Goal: Find contact information: Obtain details needed to contact an individual or organization

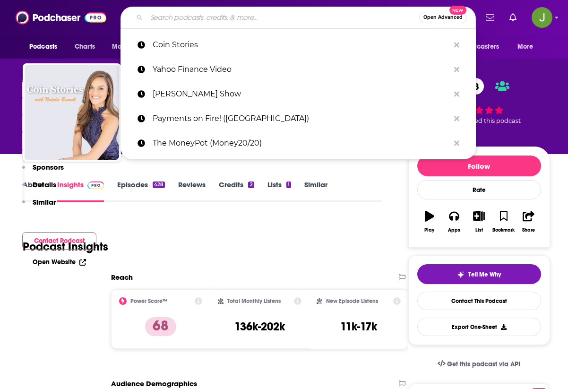
type input "This Week in Tech"
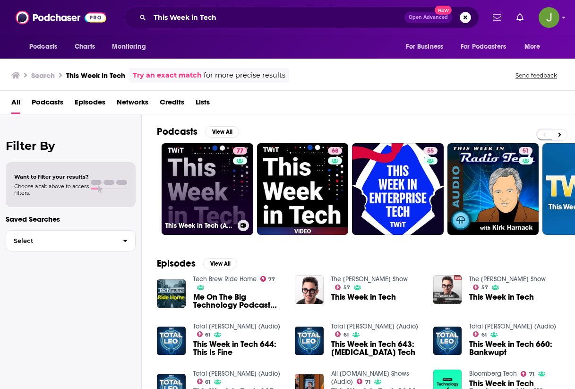
click at [224, 183] on link "77 This Week in Tech (Audio)" at bounding box center [208, 189] width 92 height 92
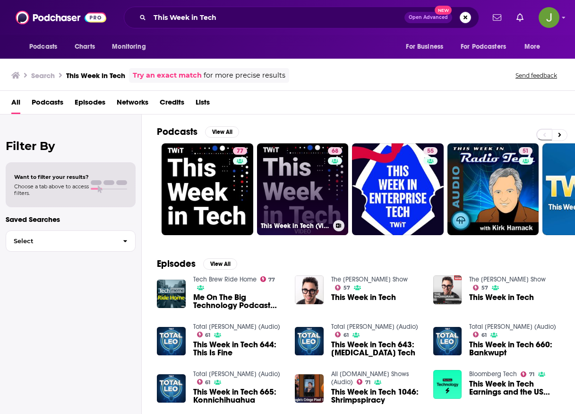
click at [301, 189] on link "68 This Week in Tech (Video)" at bounding box center [303, 189] width 92 height 92
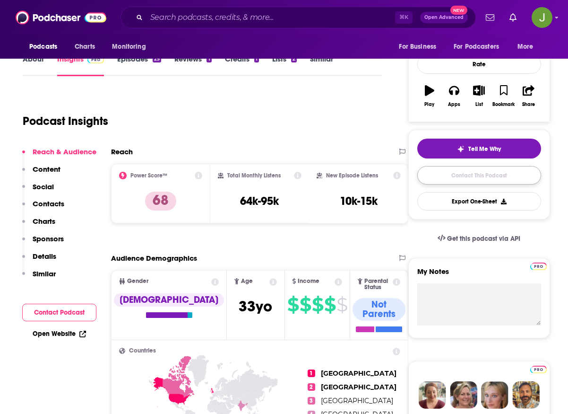
click at [453, 184] on link "Contact This Podcast" at bounding box center [480, 175] width 124 height 18
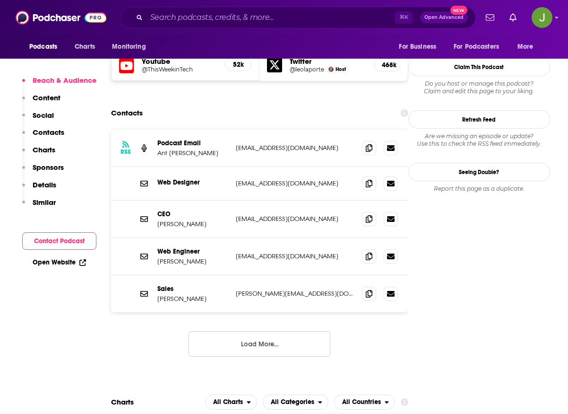
scroll to position [788, 0]
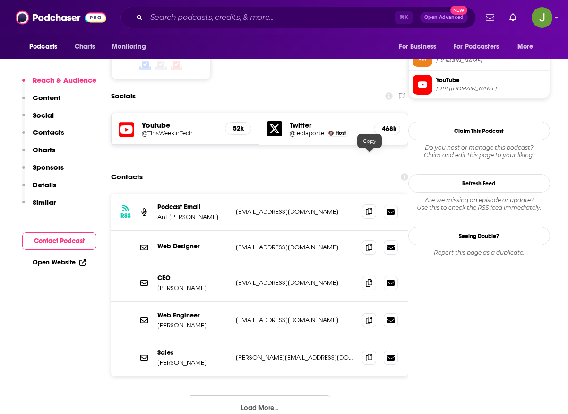
click at [367, 208] on icon at bounding box center [369, 212] width 7 height 8
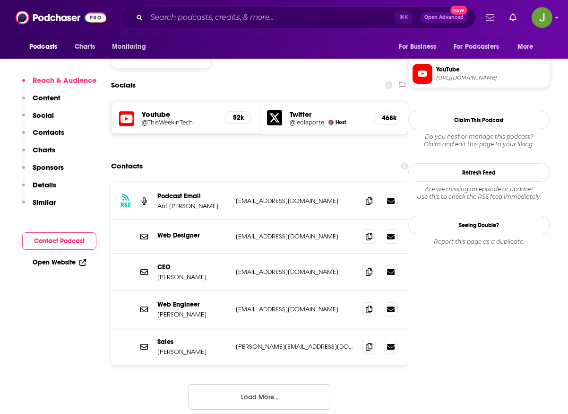
click at [265, 384] on button "Load More..." at bounding box center [260, 397] width 142 height 26
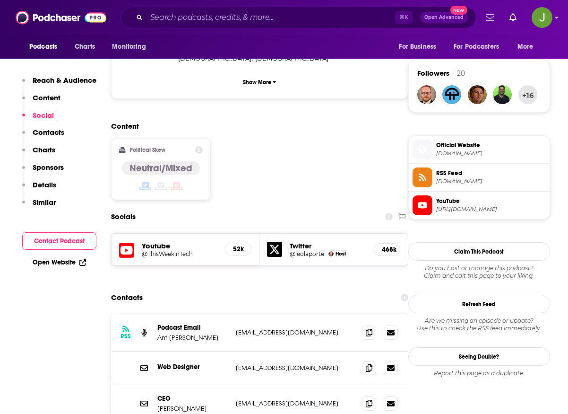
scroll to position [627, 0]
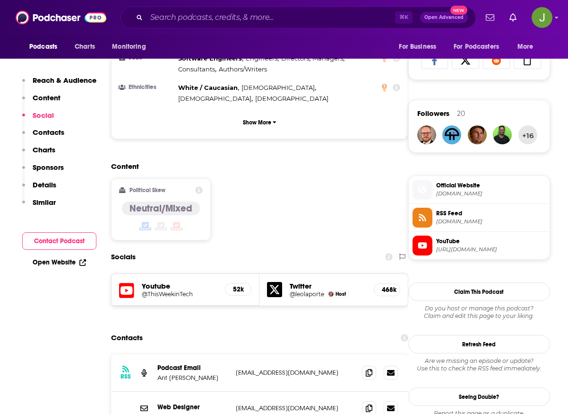
click at [131, 283] on icon at bounding box center [126, 290] width 15 height 15
click at [183, 290] on h5 "@ThisWeekinTech" at bounding box center [180, 293] width 76 height 7
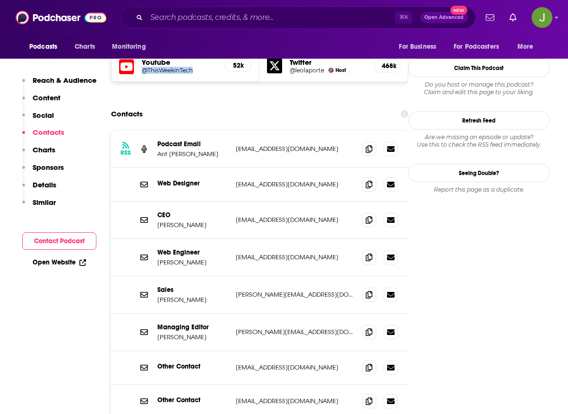
scroll to position [851, 0]
click at [369, 324] on span at bounding box center [369, 331] width 14 height 14
drag, startPoint x: 194, startPoint y: 283, endPoint x: 170, endPoint y: 284, distance: 24.1
click at [170, 332] on p "Leo Laporte" at bounding box center [192, 336] width 71 height 8
copy p "Laporte"
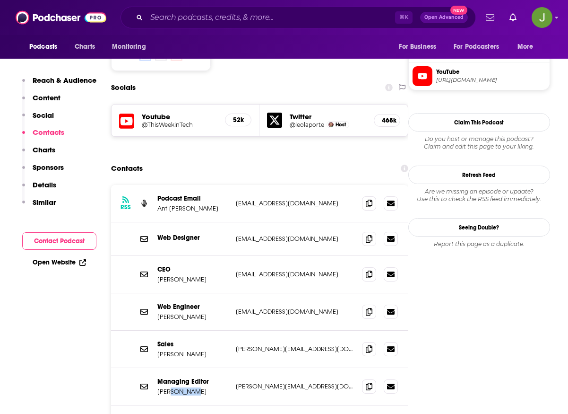
scroll to position [800, 0]
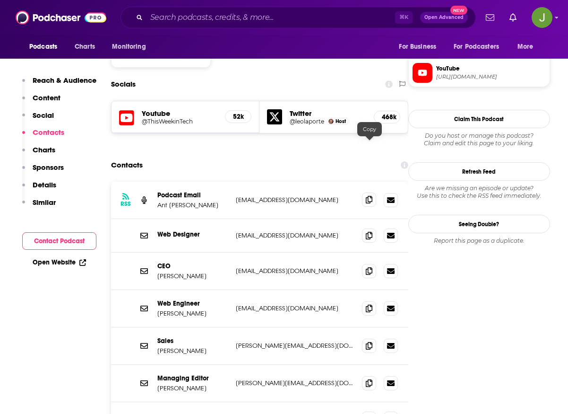
click at [370, 196] on icon at bounding box center [369, 200] width 7 height 8
click at [230, 20] on input "Search podcasts, credits, & more..." at bounding box center [271, 17] width 249 height 15
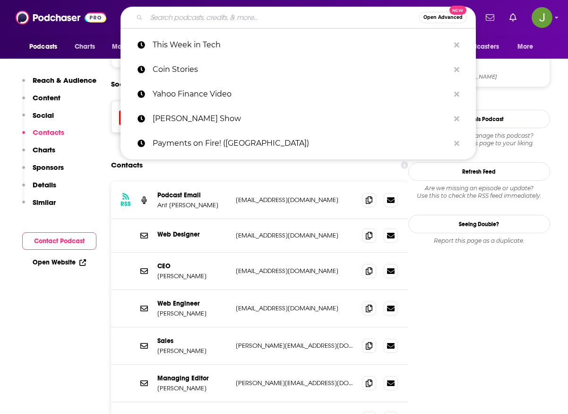
paste input "The Vergecast"
type input "The Vergecast"
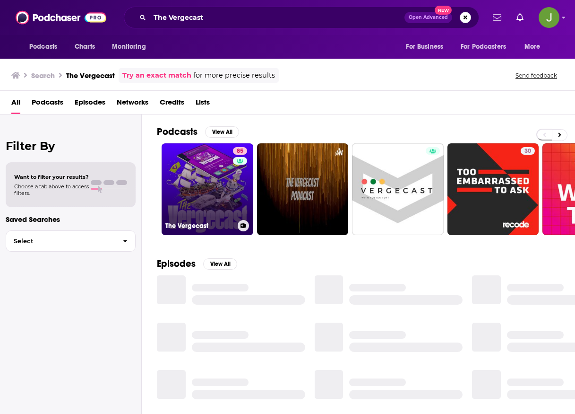
click at [226, 182] on link "85 The Vergecast" at bounding box center [208, 189] width 92 height 92
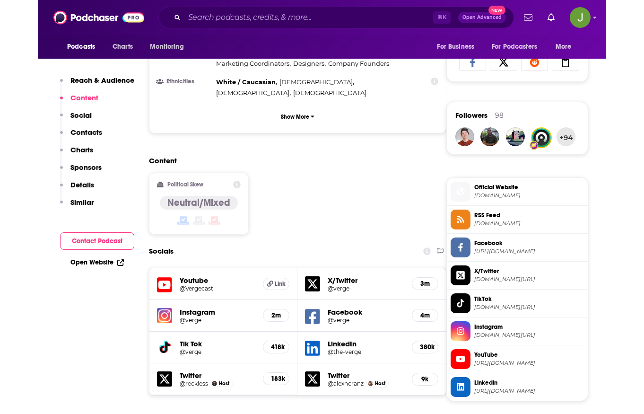
scroll to position [627, 0]
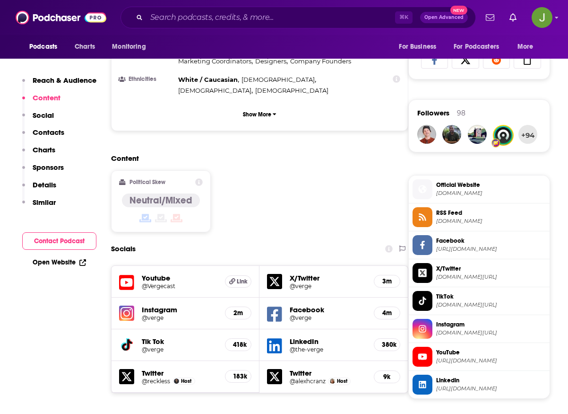
click at [185, 273] on h5 "Youtube" at bounding box center [180, 277] width 76 height 9
click at [182, 282] on h5 "@Vergecast" at bounding box center [180, 285] width 76 height 7
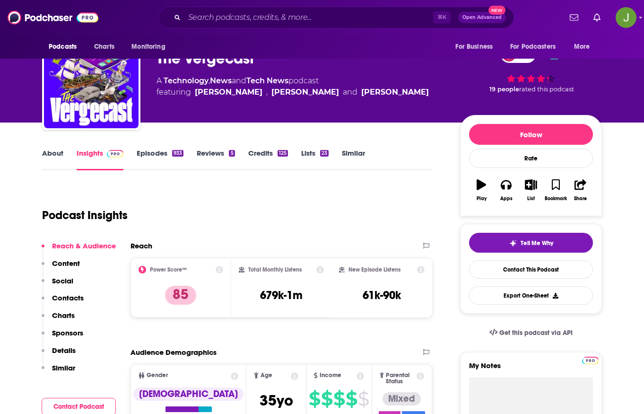
scroll to position [38, 0]
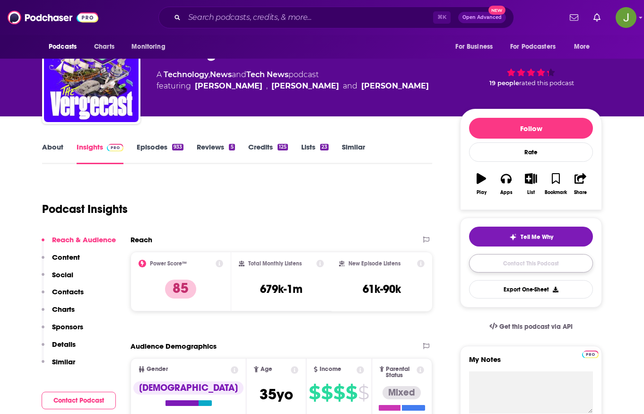
click at [546, 265] on link "Contact This Podcast" at bounding box center [531, 263] width 124 height 18
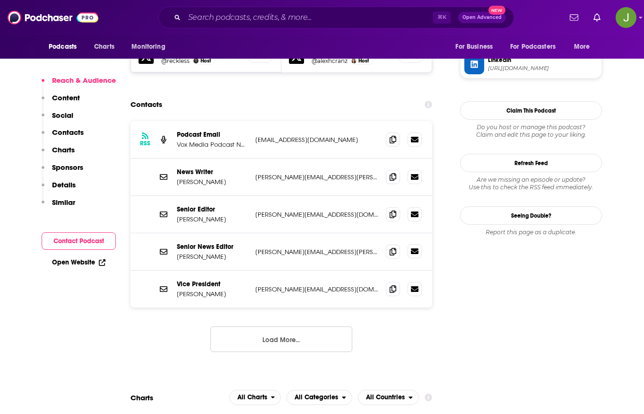
scroll to position [922, 0]
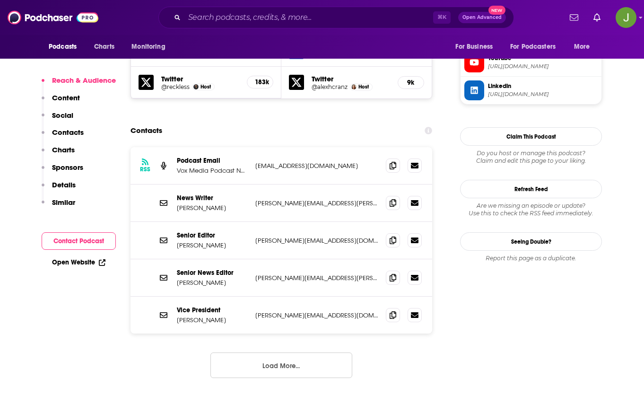
click at [294, 352] on button "Load More..." at bounding box center [281, 365] width 142 height 26
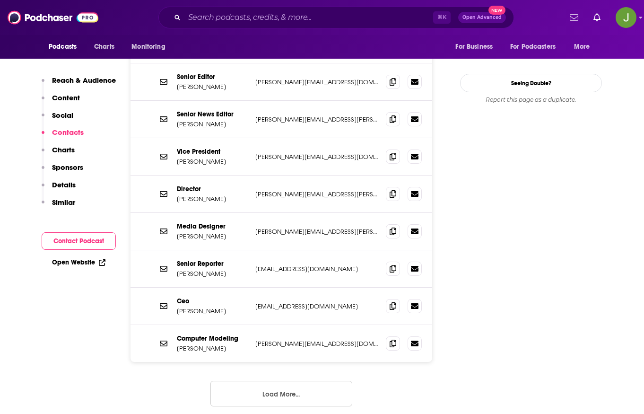
scroll to position [1082, 0]
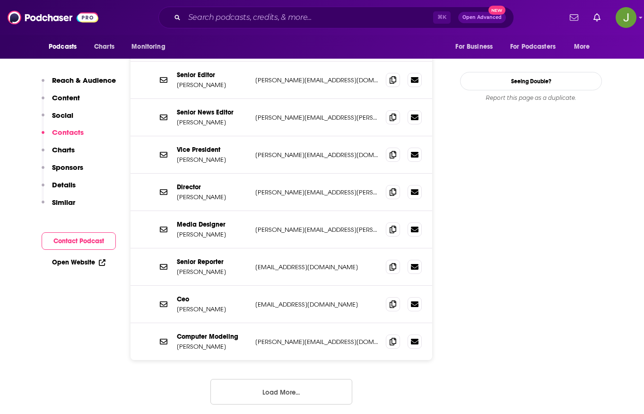
click at [298, 379] on button "Load More..." at bounding box center [281, 392] width 142 height 26
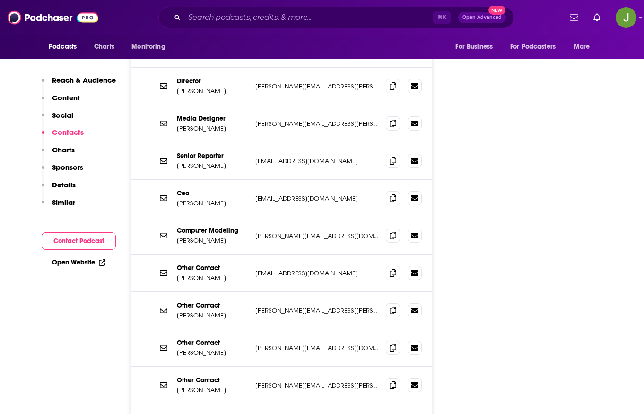
scroll to position [1198, 0]
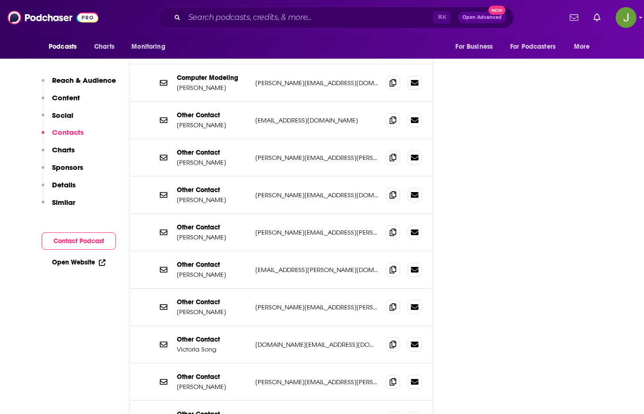
scroll to position [1393, 0]
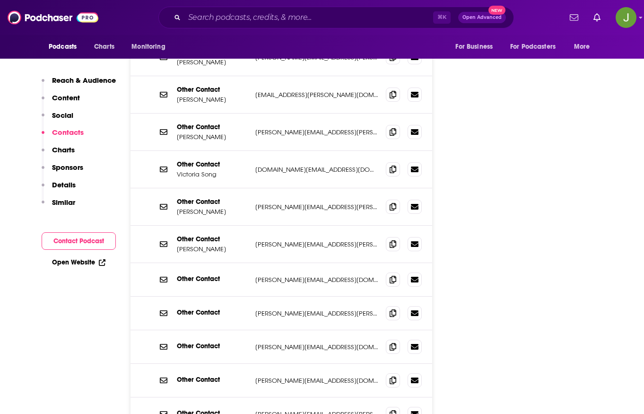
scroll to position [1642, 0]
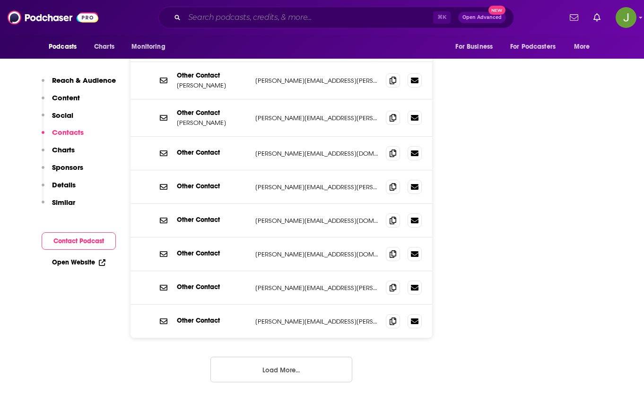
click at [287, 20] on input "Search podcasts, credits, & more..." at bounding box center [308, 17] width 249 height 15
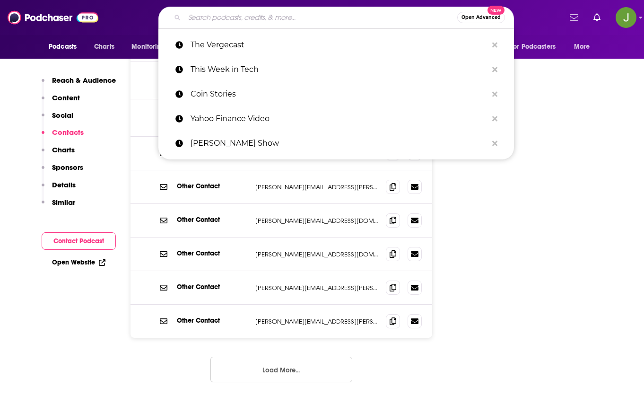
paste input "Coin Bureau (podcast format)"
type input "Coin Bureau (podcast format)"
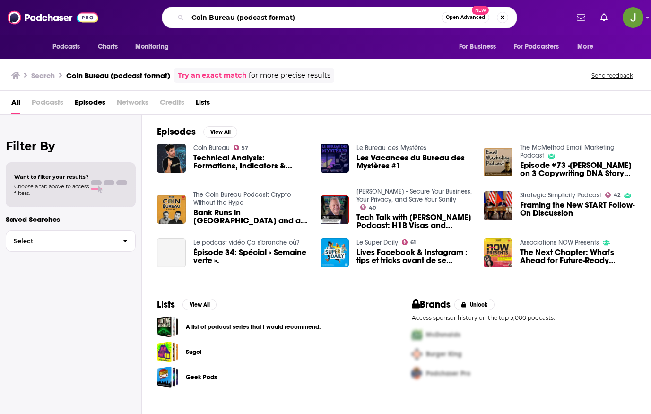
drag, startPoint x: 236, startPoint y: 18, endPoint x: 371, endPoint y: 15, distance: 134.8
click at [371, 15] on input "Coin Bureau (podcast format)" at bounding box center [315, 17] width 254 height 15
type input "Coin Bureau"
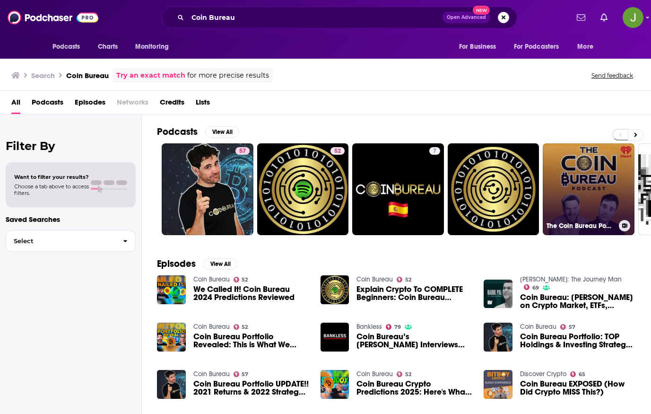
click at [568, 202] on link "The Coin Bureau Podcast: Crypto Without the Hype" at bounding box center [589, 189] width 92 height 92
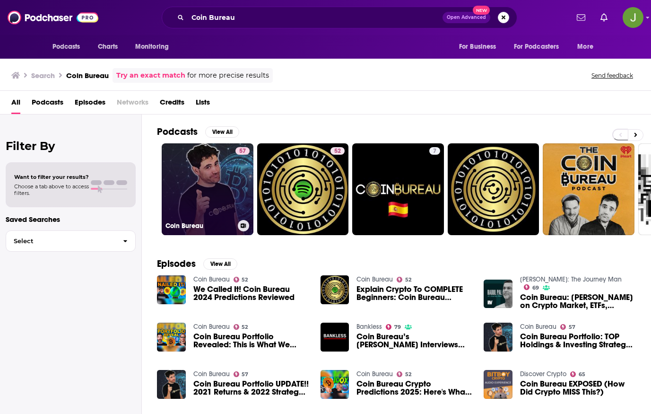
click at [215, 194] on link "57 Coin Bureau" at bounding box center [208, 189] width 92 height 92
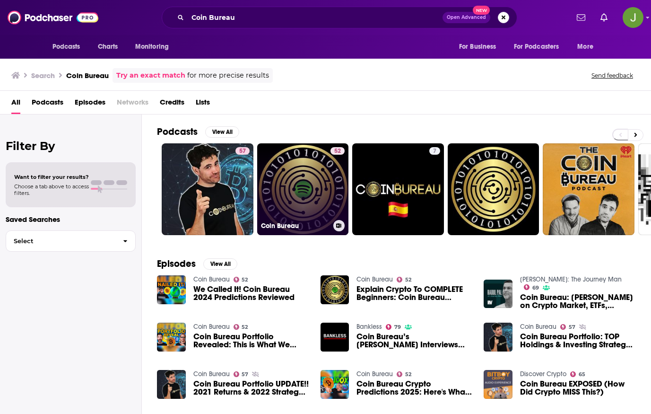
click at [291, 193] on link "52 Coin Bureau" at bounding box center [303, 189] width 92 height 92
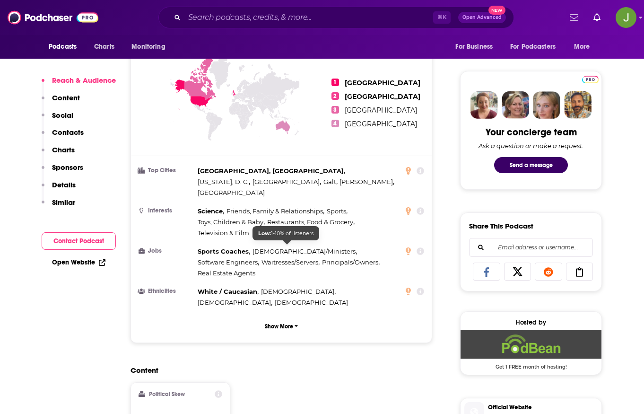
scroll to position [467, 0]
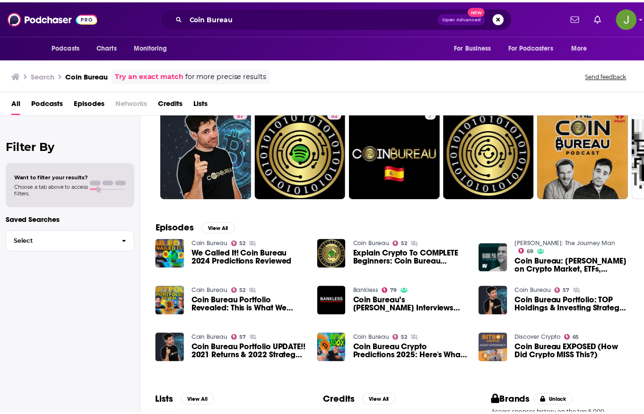
scroll to position [42, 0]
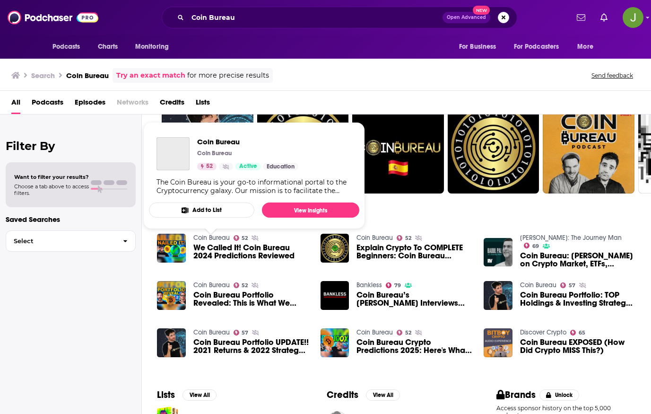
click at [211, 240] on link "Coin Bureau" at bounding box center [211, 238] width 36 height 8
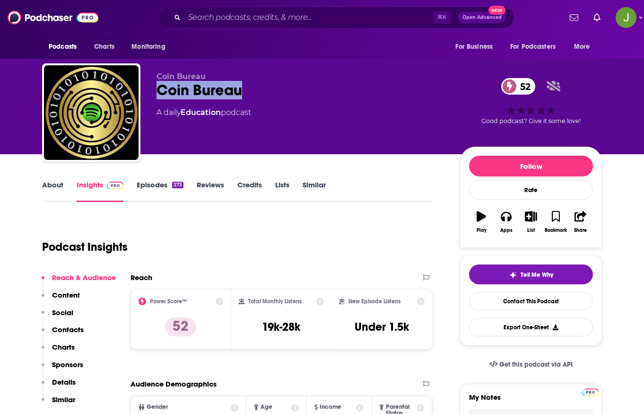
drag, startPoint x: 152, startPoint y: 90, endPoint x: 275, endPoint y: 92, distance: 123.4
click at [275, 92] on div "Coin Bureau Coin Bureau 52 A daily Education podcast 52 Good podcast? Give it s…" at bounding box center [322, 114] width 560 height 102
copy h2 "Coin Bureau"
click at [522, 302] on link "Contact This Podcast" at bounding box center [531, 301] width 124 height 18
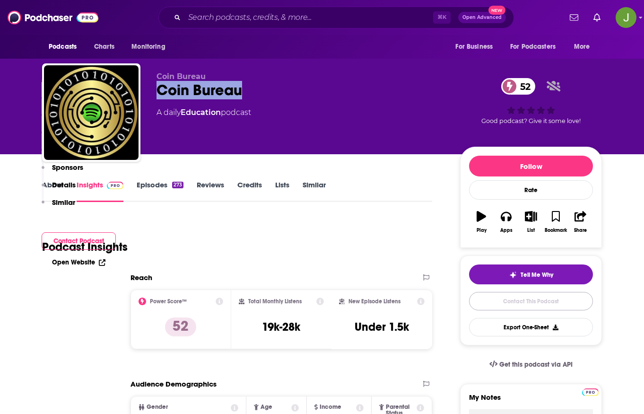
scroll to position [908, 0]
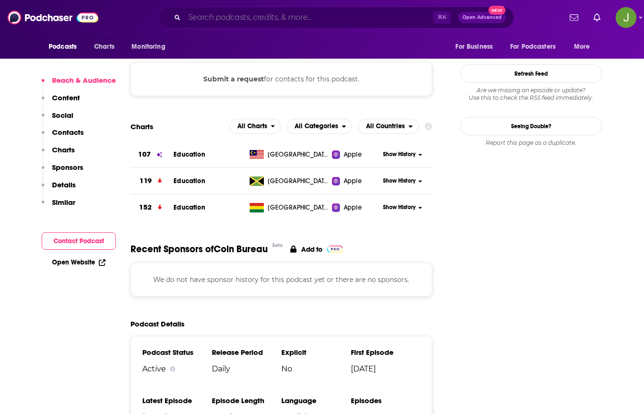
click at [256, 15] on input "Search podcasts, credits, & more..." at bounding box center [308, 17] width 249 height 15
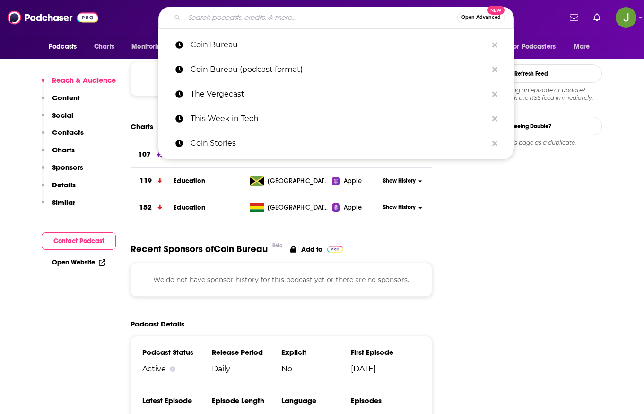
paste input "[PERSON_NAME]"
type input "[PERSON_NAME]"
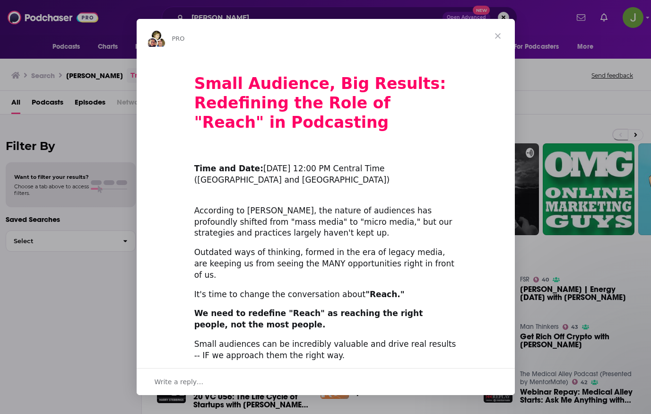
click at [503, 36] on span "Close" at bounding box center [498, 36] width 34 height 34
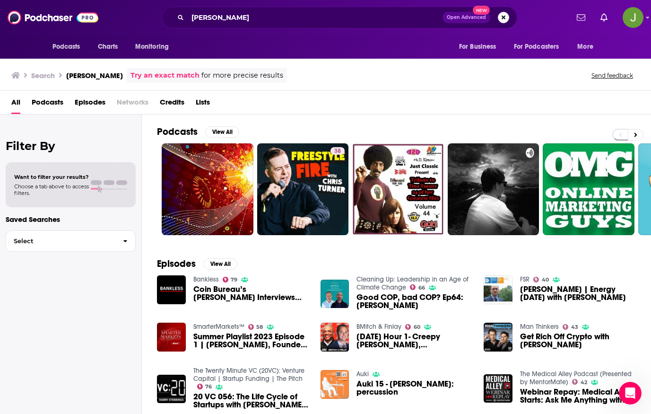
click at [50, 104] on span "Podcasts" at bounding box center [48, 104] width 32 height 19
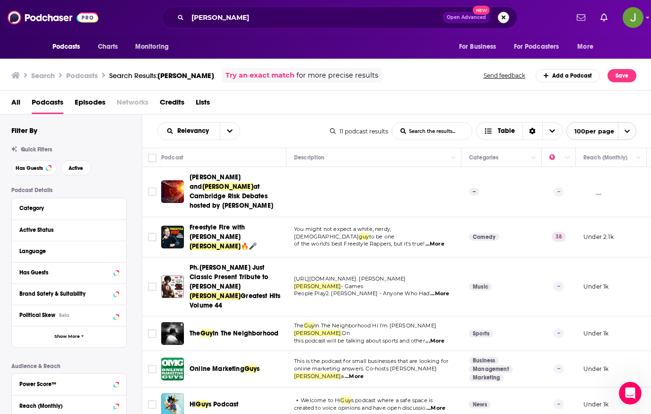
click at [21, 103] on div "All Podcasts Episodes Networks Credits Lists" at bounding box center [327, 104] width 633 height 19
click at [16, 103] on span "All" at bounding box center [15, 104] width 9 height 19
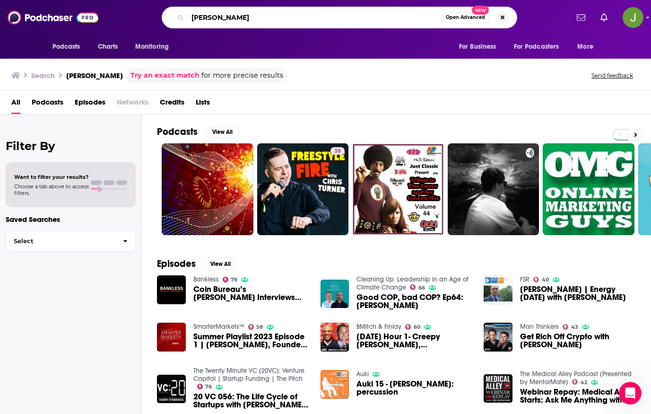
drag, startPoint x: 240, startPoint y: 20, endPoint x: 213, endPoint y: 28, distance: 28.3
click at [179, 16] on div "Guy Turner Open Advanced New" at bounding box center [340, 18] width 356 height 22
paste input "TechStuff"
type input "TechStuff"
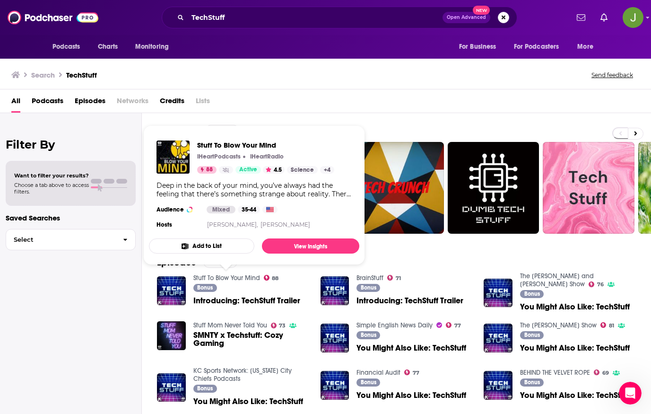
click at [232, 278] on link "Stuff To Blow Your Mind" at bounding box center [226, 278] width 67 height 8
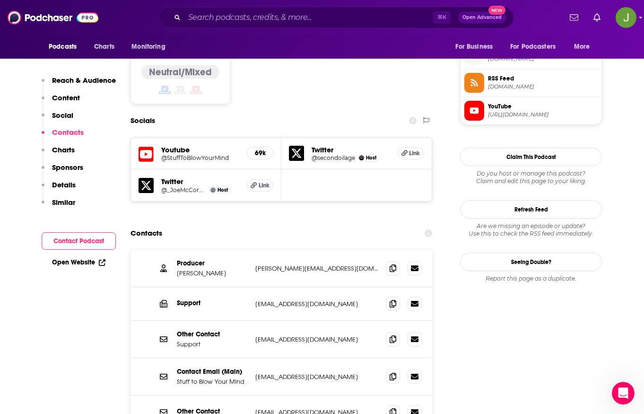
scroll to position [688, 0]
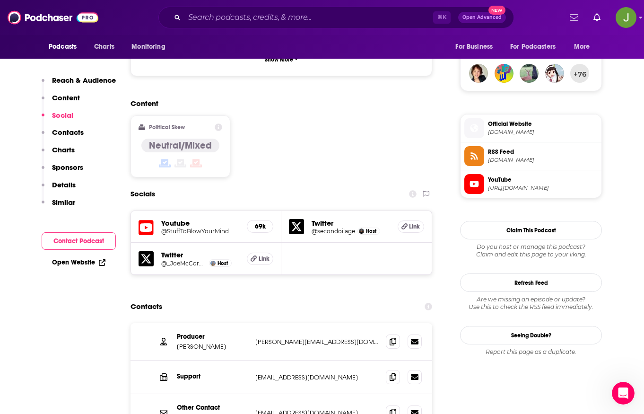
click at [155, 211] on div "Youtube @StuffToBlowYourMind 69k" at bounding box center [206, 227] width 150 height 32
click at [174, 227] on h5 "@StuffToBlowYourMind" at bounding box center [200, 230] width 78 height 7
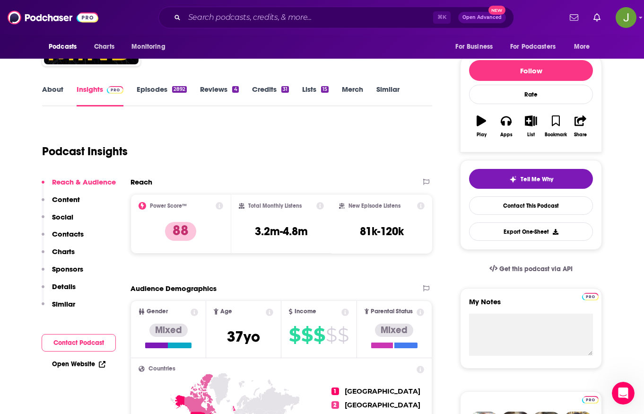
scroll to position [0, 0]
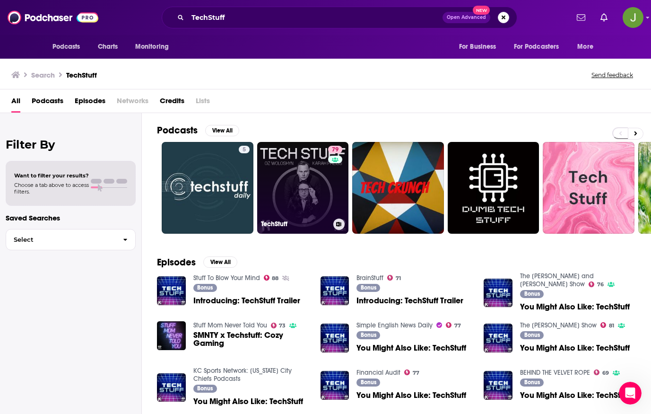
click at [305, 186] on link "79 TechStuff" at bounding box center [303, 188] width 92 height 92
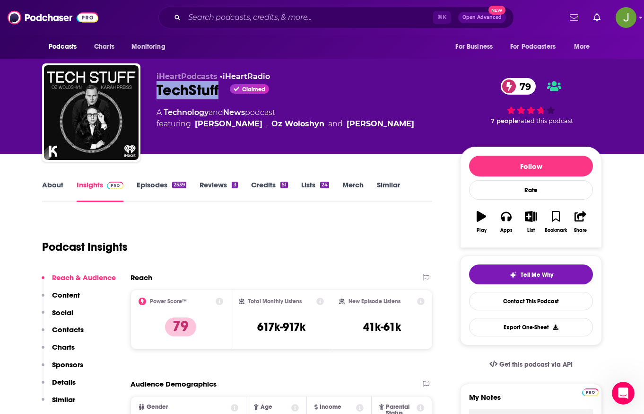
drag, startPoint x: 156, startPoint y: 91, endPoint x: 219, endPoint y: 93, distance: 63.9
click at [219, 93] on div "iHeartPodcasts • iHeartRadio TechStuff Claimed 79 A Technology and News podcast…" at bounding box center [322, 114] width 560 height 102
copy h2 "TechStuff"
click at [527, 301] on link "Contact This Podcast" at bounding box center [531, 301] width 124 height 18
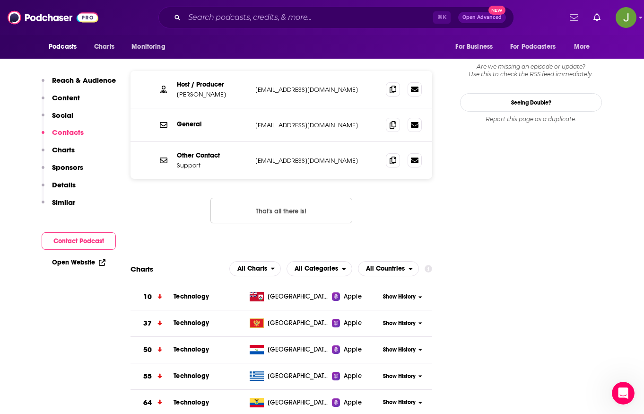
scroll to position [794, 0]
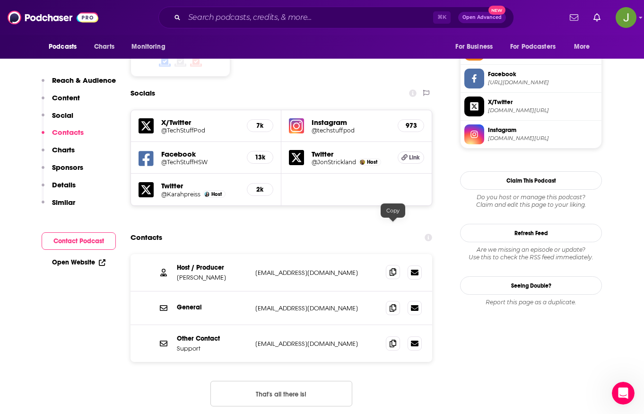
click at [389, 265] on span at bounding box center [393, 272] width 14 height 14
click at [393, 304] on icon at bounding box center [393, 308] width 7 height 8
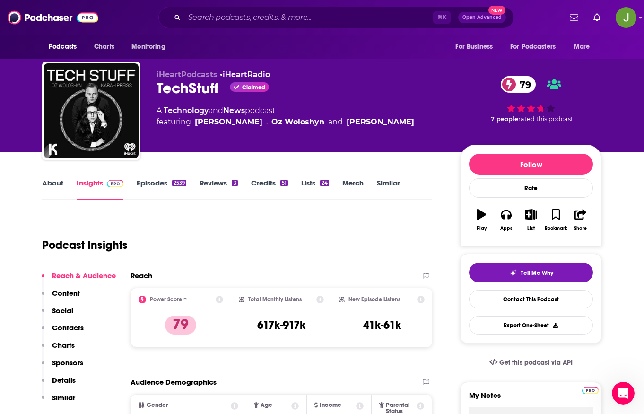
scroll to position [0, 0]
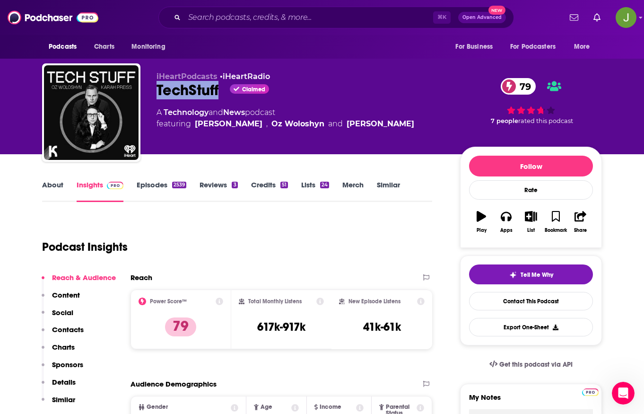
drag, startPoint x: 152, startPoint y: 91, endPoint x: 219, endPoint y: 95, distance: 67.3
click at [219, 95] on div "iHeartPodcasts • iHeartRadio TechStuff Claimed 79 A Technology and News podcast…" at bounding box center [322, 114] width 560 height 102
copy h2 "TechStuff"
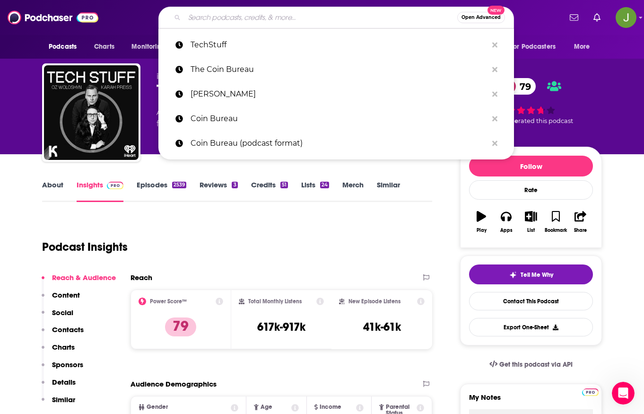
click at [252, 17] on input "Search podcasts, credits, & more..." at bounding box center [320, 17] width 273 height 15
click at [296, 278] on div "Reach" at bounding box center [272, 277] width 282 height 9
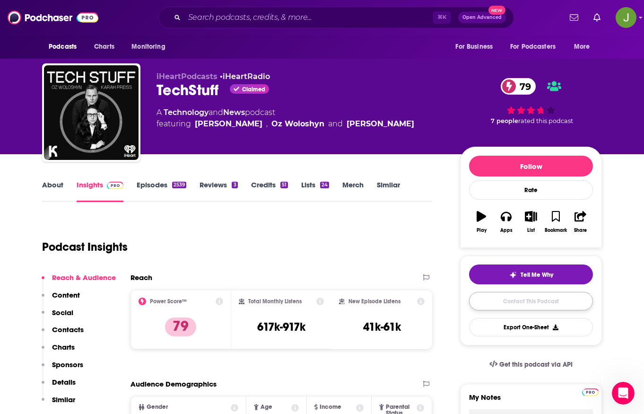
click at [520, 301] on link "Contact This Podcast" at bounding box center [531, 301] width 124 height 18
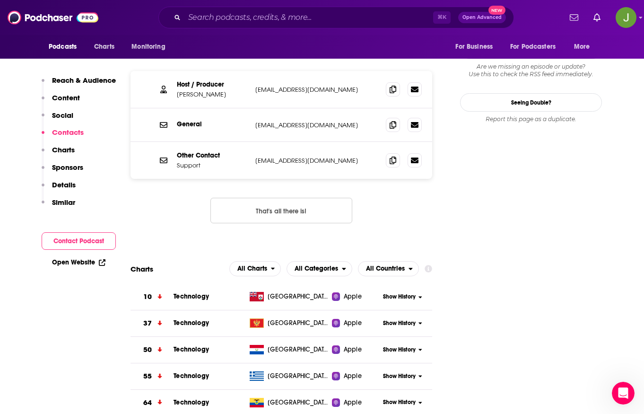
scroll to position [792, 0]
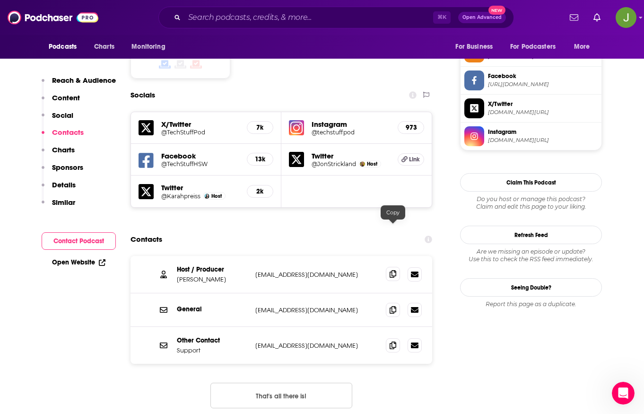
click at [392, 270] on icon at bounding box center [393, 274] width 7 height 8
drag, startPoint x: 238, startPoint y: 236, endPoint x: 178, endPoint y: 235, distance: 60.5
click at [178, 275] on p "Jonathan Strickland" at bounding box center [212, 279] width 71 height 8
copy p "Jonathan Strickland"
drag, startPoint x: 226, startPoint y: 224, endPoint x: 174, endPoint y: 224, distance: 52.0
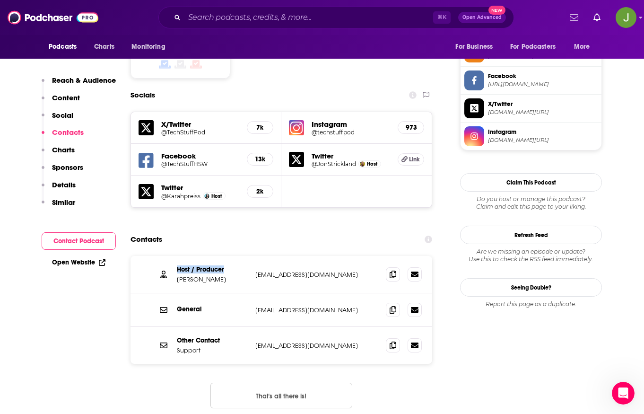
click at [174, 256] on div "Host / Producer Jonathan Strickland jonathanstrickland@iheartmedia.com jonathan…" at bounding box center [282, 274] width 302 height 37
copy p "Host / Producer"
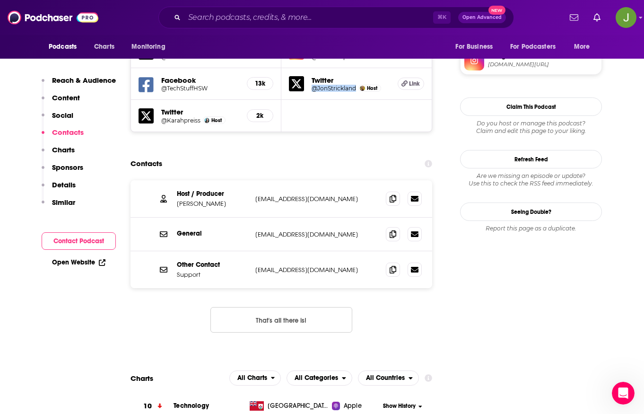
scroll to position [692, 0]
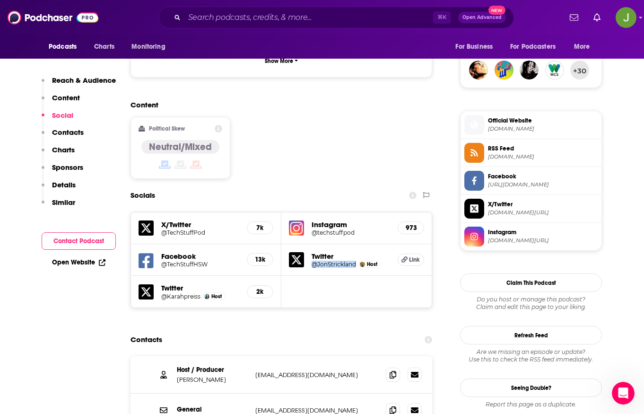
click at [172, 293] on h5 "@Karahpreiss" at bounding box center [180, 296] width 39 height 7
drag, startPoint x: 167, startPoint y: 250, endPoint x: 239, endPoint y: 5, distance: 254.7
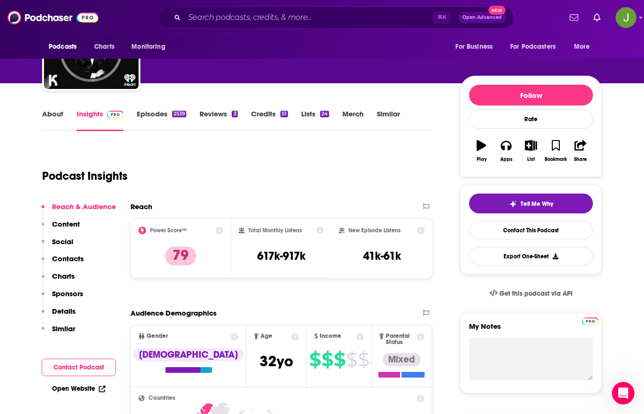
scroll to position [0, 0]
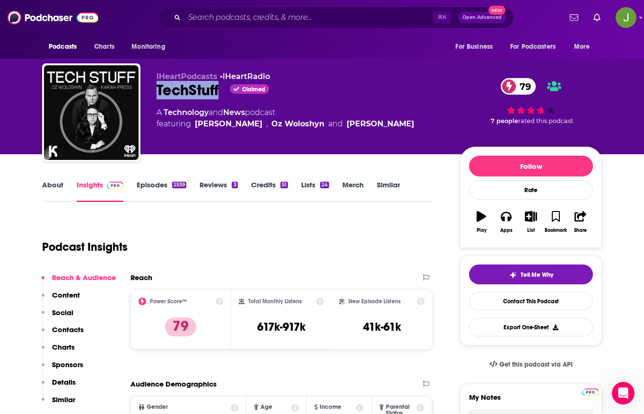
drag, startPoint x: 154, startPoint y: 96, endPoint x: 218, endPoint y: 96, distance: 64.3
click at [218, 96] on div "iHeartPodcasts • iHeartRadio TechStuff Claimed 79 A Technology and News podcast…" at bounding box center [322, 114] width 560 height 102
copy h2 "TechStuff"
drag, startPoint x: 413, startPoint y: 125, endPoint x: 358, endPoint y: 127, distance: 55.4
click at [358, 127] on div "A Technology and News podcast featuring Jonathan Strickland , Oz Woloshyn and K…" at bounding box center [301, 118] width 288 height 23
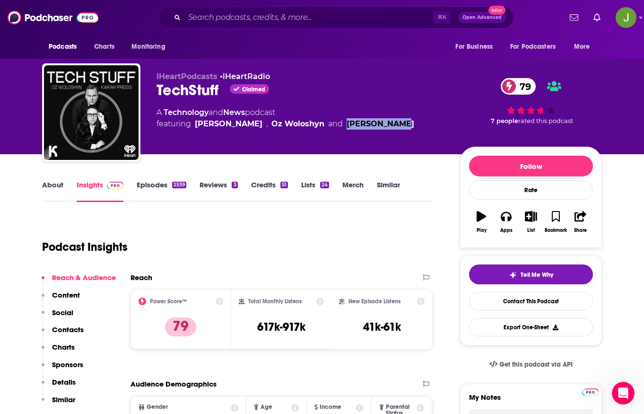
copy div "Karah Preiss"
click at [373, 126] on div "Karah Preiss" at bounding box center [381, 123] width 68 height 11
click at [379, 124] on div "Karah Preiss" at bounding box center [381, 123] width 68 height 11
drag, startPoint x: 410, startPoint y: 125, endPoint x: 359, endPoint y: 128, distance: 51.6
click at [359, 128] on div "A Technology and News podcast featuring Jonathan Strickland , Oz Woloshyn and K…" at bounding box center [301, 118] width 288 height 23
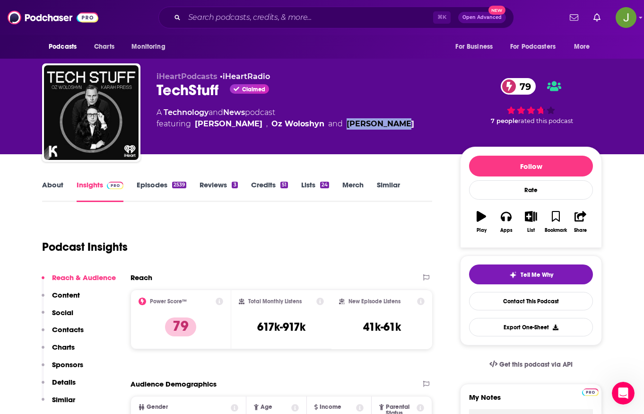
copy div "Karah Preiss"
click at [250, 18] on input "Search podcasts, credits, & more..." at bounding box center [308, 17] width 249 height 15
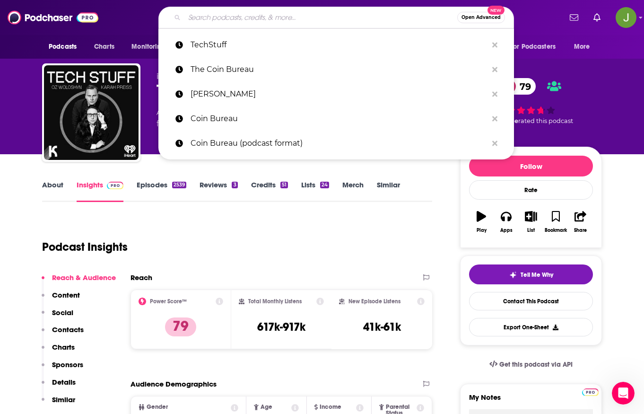
paste input "EconTalk"
type input "EconTalk"
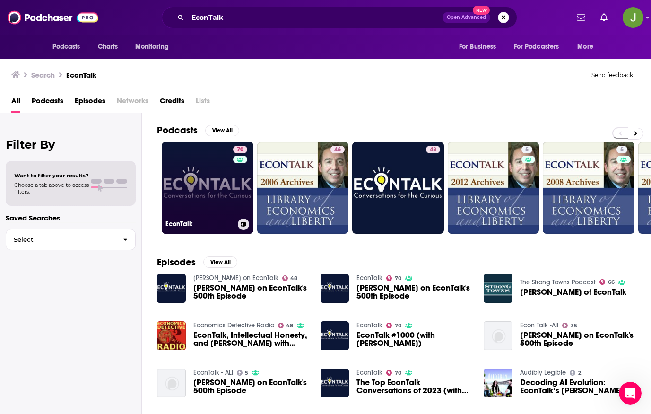
click at [209, 181] on link "70 EconTalk" at bounding box center [208, 188] width 92 height 92
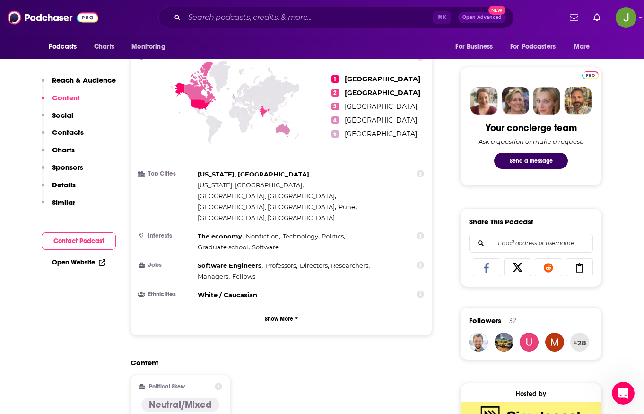
scroll to position [620, 0]
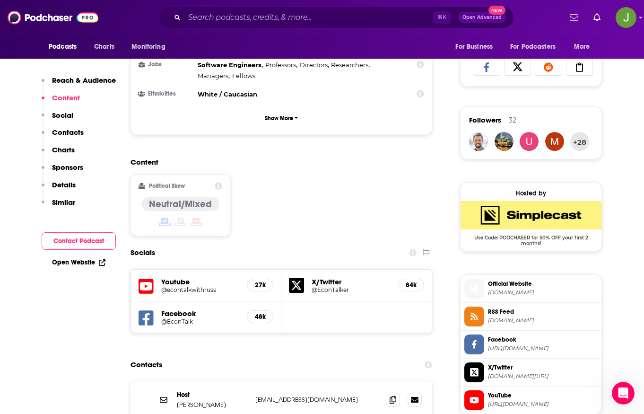
click at [185, 286] on h5 "@econtalkwithruss" at bounding box center [200, 289] width 78 height 7
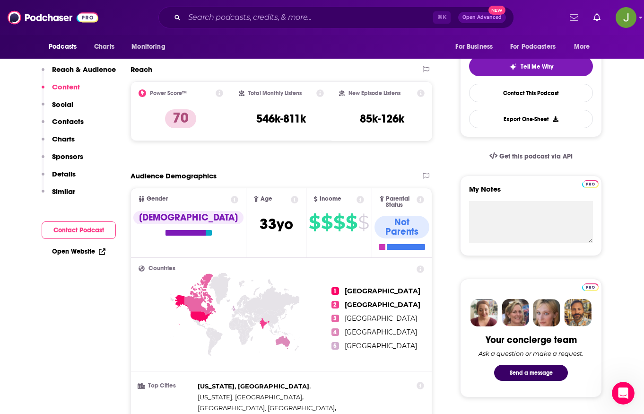
scroll to position [0, 0]
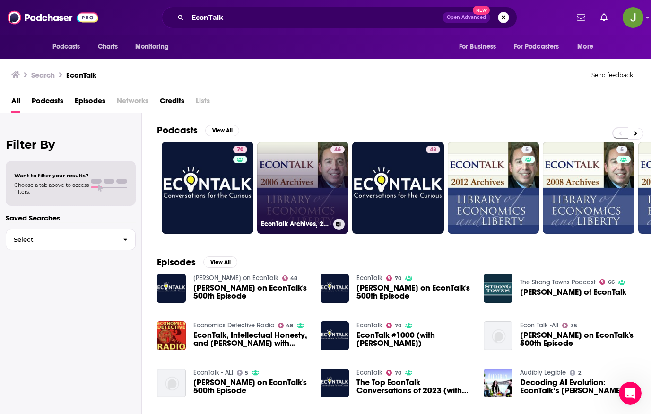
click at [299, 172] on link "46 EconTalk Archives, 2006" at bounding box center [303, 188] width 92 height 92
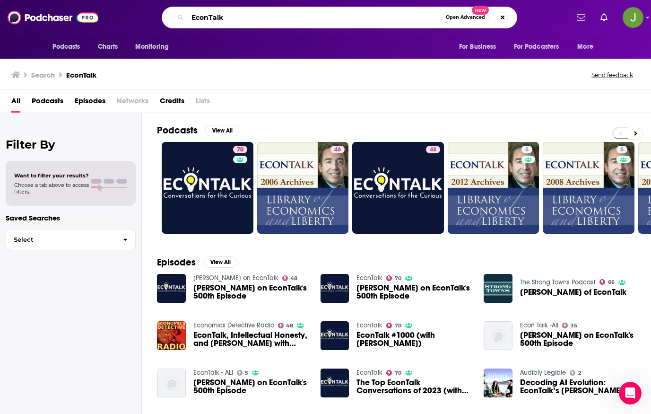
click at [234, 11] on input "EconTalk" at bounding box center [315, 17] width 254 height 15
paste input "Hard Fork (NYT)"
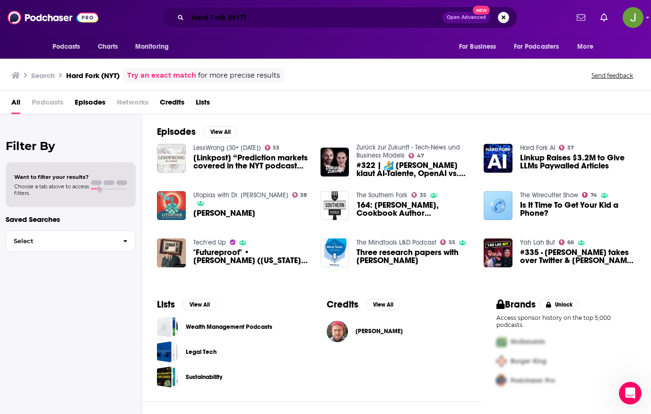
click at [270, 20] on input "Hard Fork (NYT)" at bounding box center [315, 17] width 255 height 15
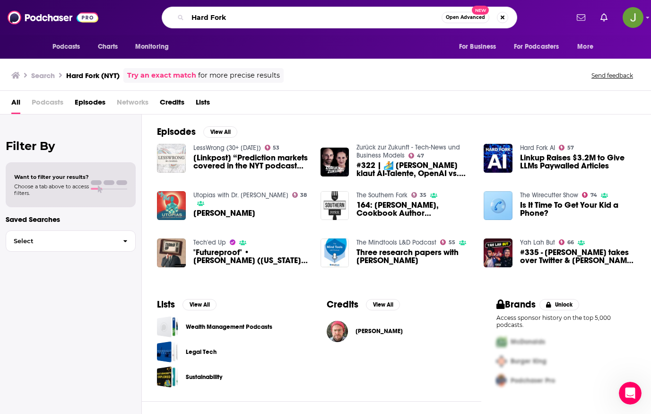
type input "Hard Fork"
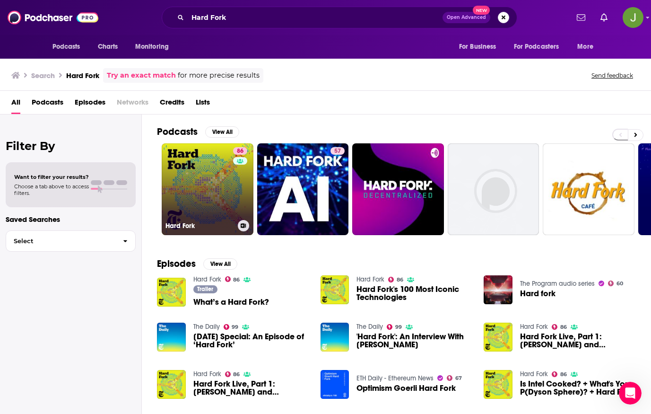
click at [237, 179] on div "86" at bounding box center [241, 183] width 17 height 73
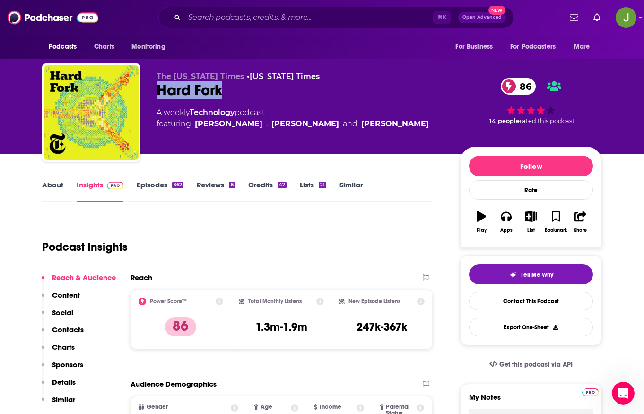
drag, startPoint x: 157, startPoint y: 92, endPoint x: 232, endPoint y: 98, distance: 74.5
click at [232, 98] on div "Hard Fork 86" at bounding box center [301, 90] width 288 height 18
copy h2 "Hard Fork"
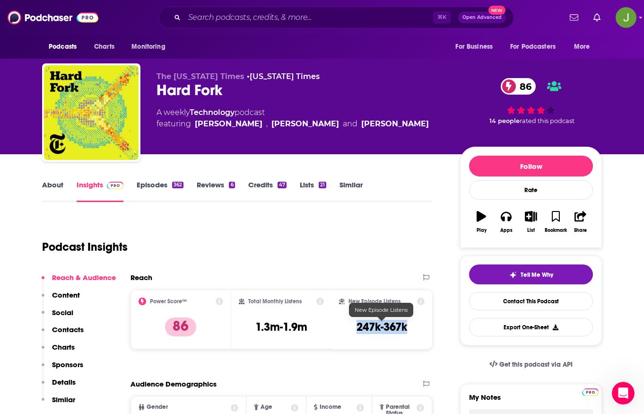
drag, startPoint x: 414, startPoint y: 328, endPoint x: 351, endPoint y: 331, distance: 63.0
click at [351, 331] on div "New Episode Listens 247k-367k" at bounding box center [382, 319] width 86 height 44
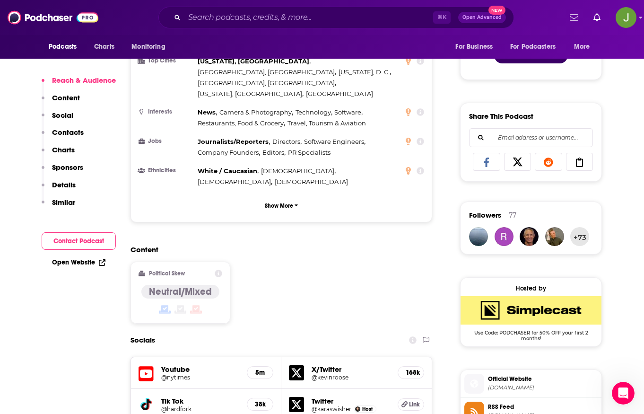
scroll to position [678, 0]
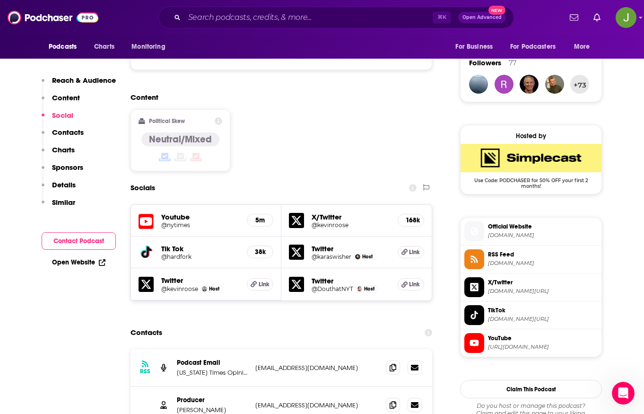
click at [162, 221] on h5 "@nytimes" at bounding box center [200, 224] width 78 height 7
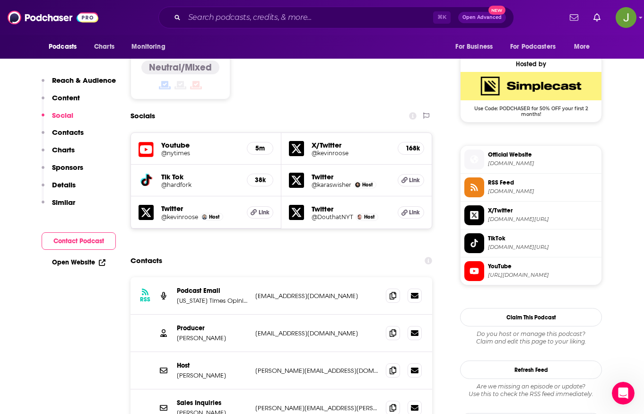
scroll to position [761, 0]
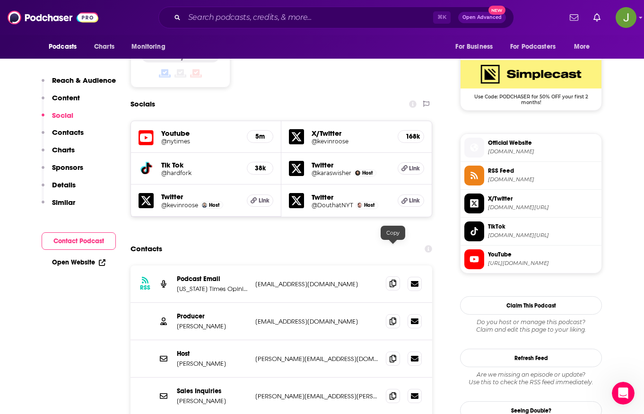
click at [392, 279] on icon at bounding box center [393, 283] width 7 height 8
drag, startPoint x: 191, startPoint y: 244, endPoint x: 168, endPoint y: 243, distance: 22.7
click at [168, 265] on div "RSS Podcast Email New York Times Opinion hardfork@nytimes.com hardfork@nytimes.…" at bounding box center [282, 283] width 302 height 37
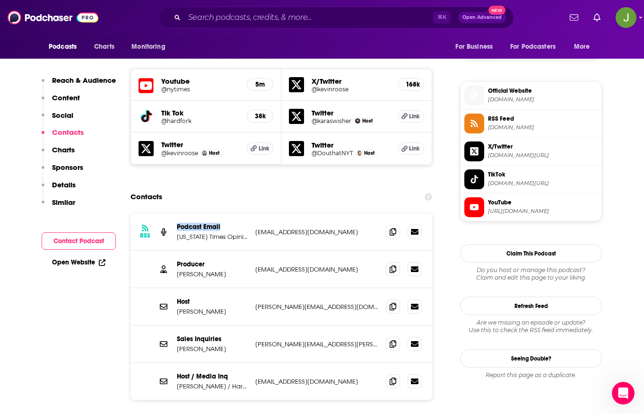
scroll to position [845, 0]
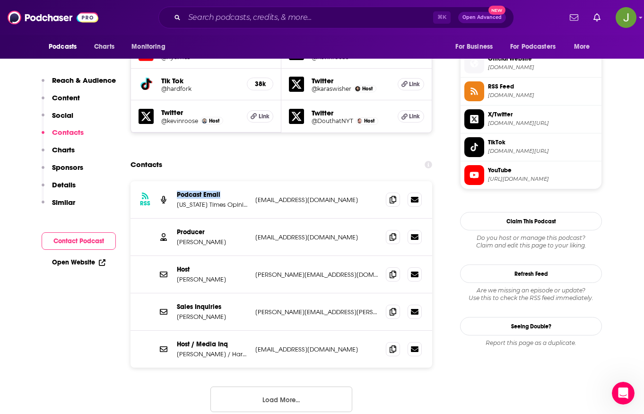
click at [299, 386] on button "Load More..." at bounding box center [281, 399] width 142 height 26
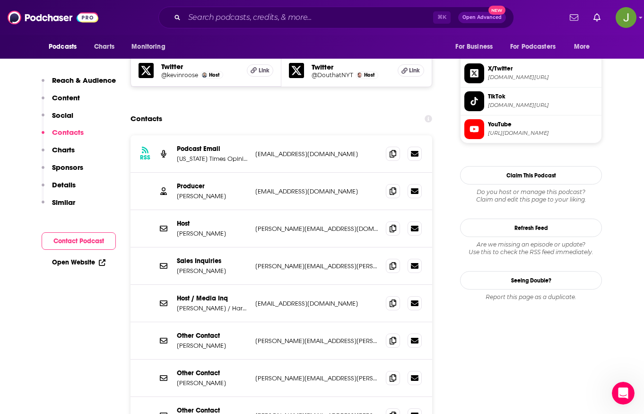
scroll to position [894, 0]
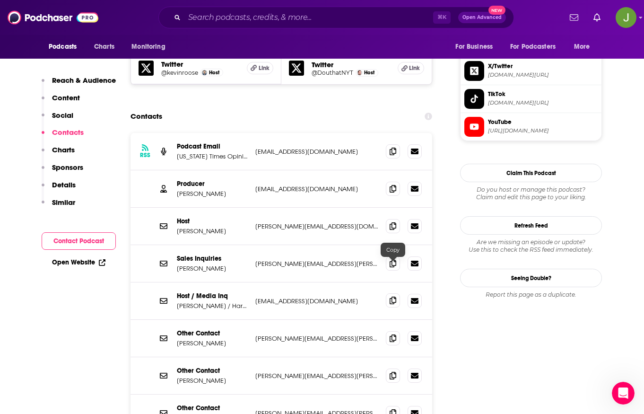
click at [392, 293] on span at bounding box center [393, 300] width 14 height 14
drag, startPoint x: 235, startPoint y: 262, endPoint x: 195, endPoint y: 263, distance: 40.2
click at [195, 292] on p "Host / Media Inq" at bounding box center [212, 296] width 71 height 8
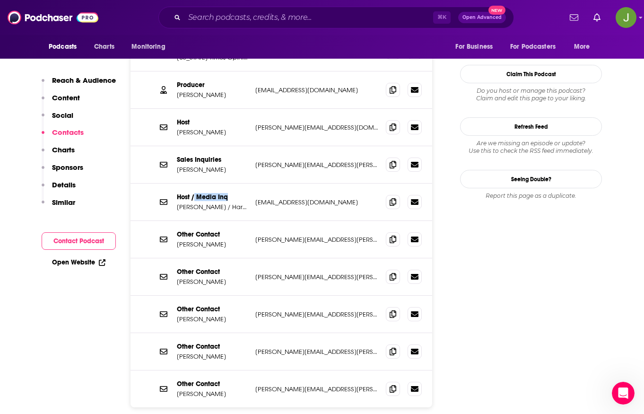
scroll to position [1031, 0]
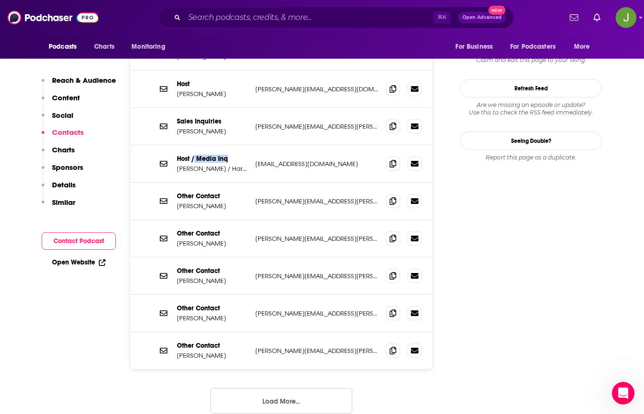
click at [260, 388] on button "Load More..." at bounding box center [281, 401] width 142 height 26
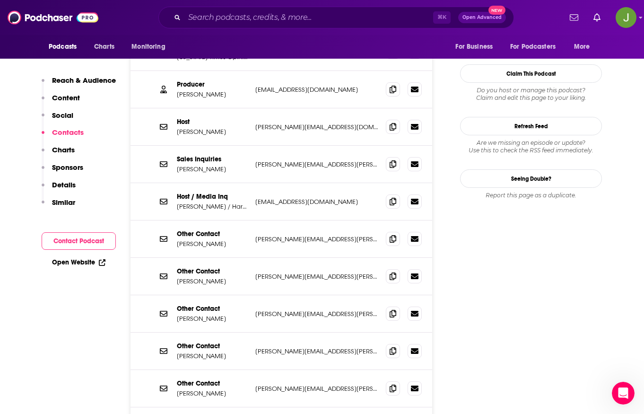
scroll to position [821, 0]
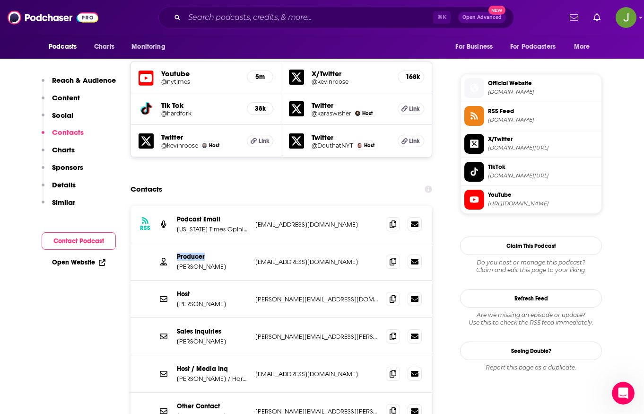
drag, startPoint x: 210, startPoint y: 223, endPoint x: 172, endPoint y: 225, distance: 38.8
click at [172, 243] on div "Producer Nayeema Raza nomiraza@gmail.com nomiraza@gmail.com" at bounding box center [282, 261] width 302 height 37
click at [392, 257] on icon at bounding box center [393, 261] width 7 height 8
drag, startPoint x: 226, startPoint y: 235, endPoint x: 176, endPoint y: 234, distance: 49.7
click at [176, 243] on div "Producer Nayeema Raza nomiraza@gmail.com nomiraza@gmail.com" at bounding box center [282, 261] width 302 height 37
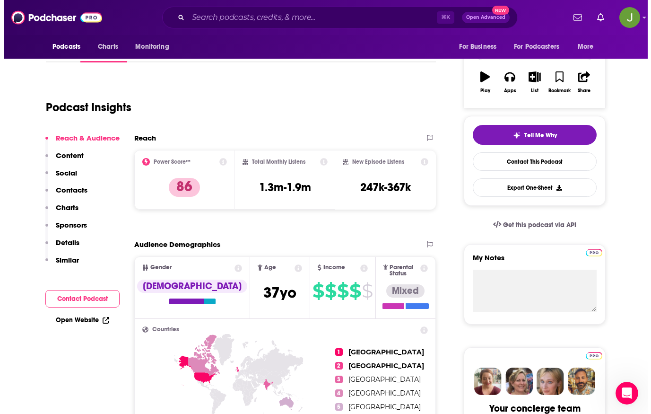
scroll to position [0, 0]
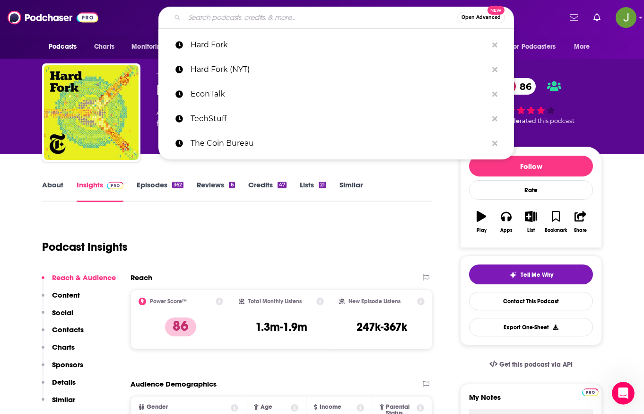
click at [228, 18] on input "Search podcasts, credits, & more..." at bounding box center [320, 17] width 273 height 15
paste input "The Prof G Pod with Scott Galloway"
type input "The Prof G Pod with Scott Galloway"
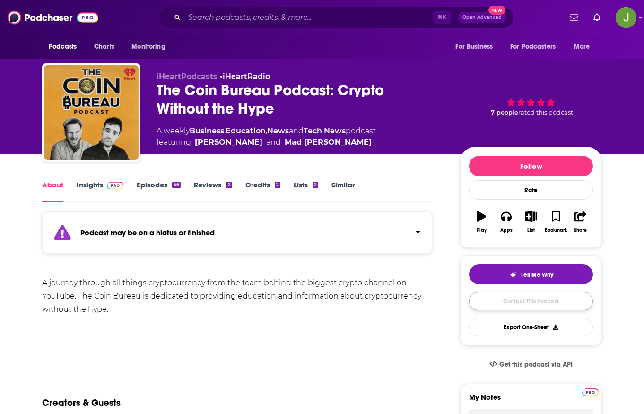
click at [505, 304] on link "Contact This Podcast" at bounding box center [531, 301] width 124 height 18
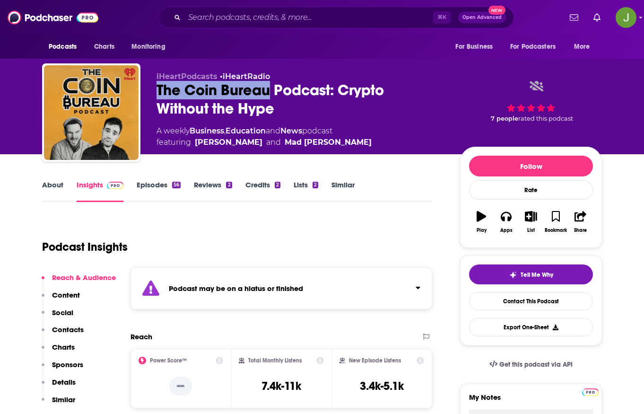
drag, startPoint x: 248, startPoint y: 92, endPoint x: 149, endPoint y: 89, distance: 98.4
click at [149, 89] on div "iHeartPodcasts • iHeartRadio The Coin Bureau Podcast: Crypto Without the Hype A…" at bounding box center [322, 114] width 560 height 102
copy h2 "The Coin Bureau"
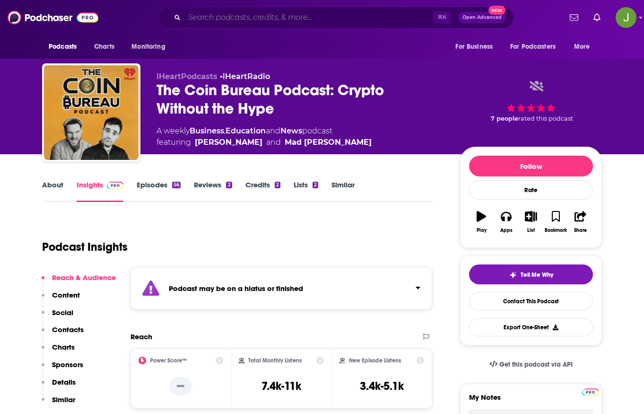
click at [219, 10] on input "Search podcasts, credits, & more..." at bounding box center [308, 17] width 249 height 15
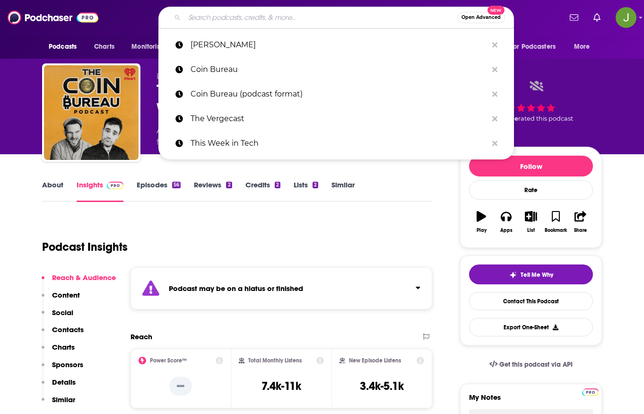
paste input "The Coin Bureau"
type input "The Coin Bureau"
